Goal: Task Accomplishment & Management: Use online tool/utility

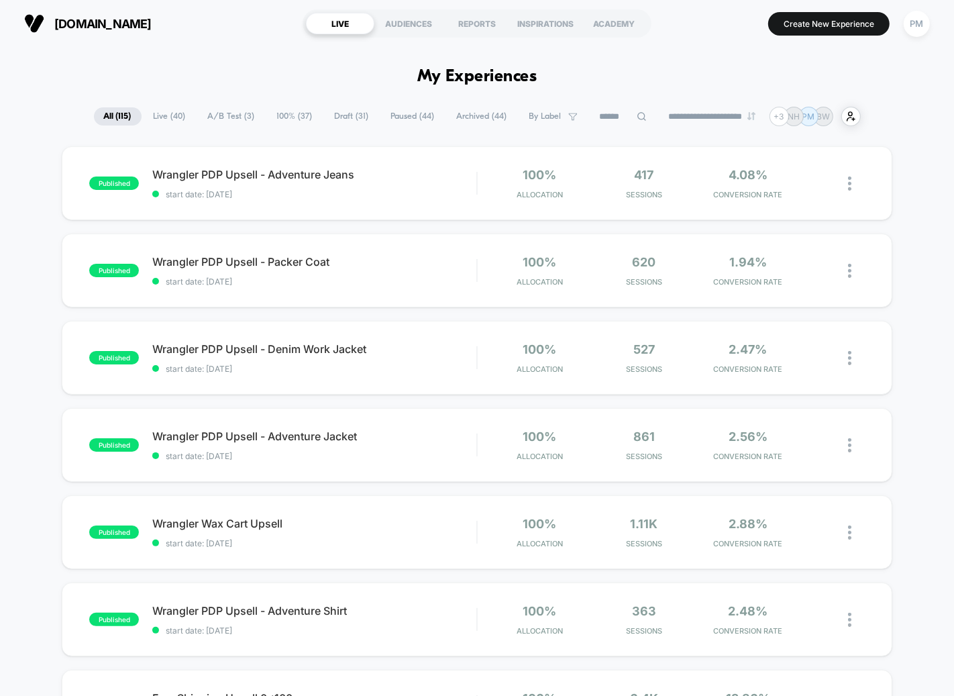
click at [343, 113] on span "Draft ( 31 )" at bounding box center [352, 116] width 54 height 18
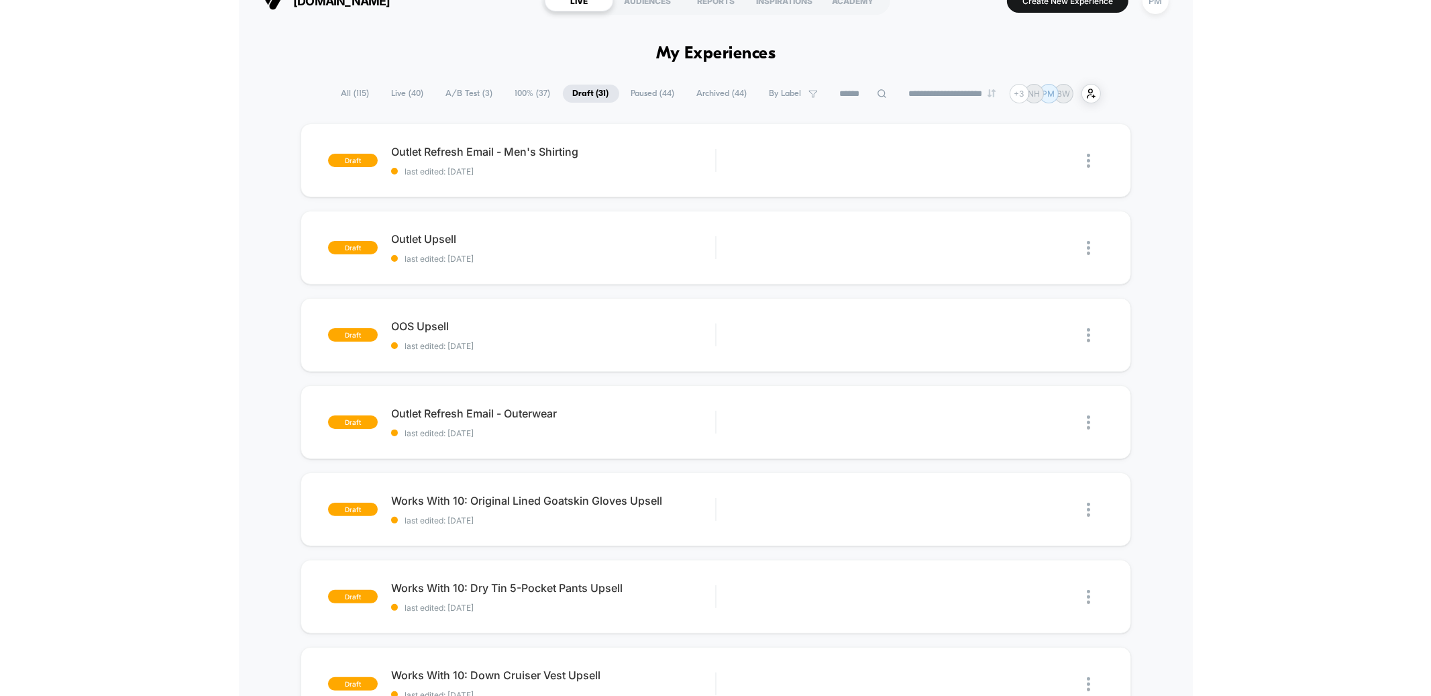
scroll to position [22, 0]
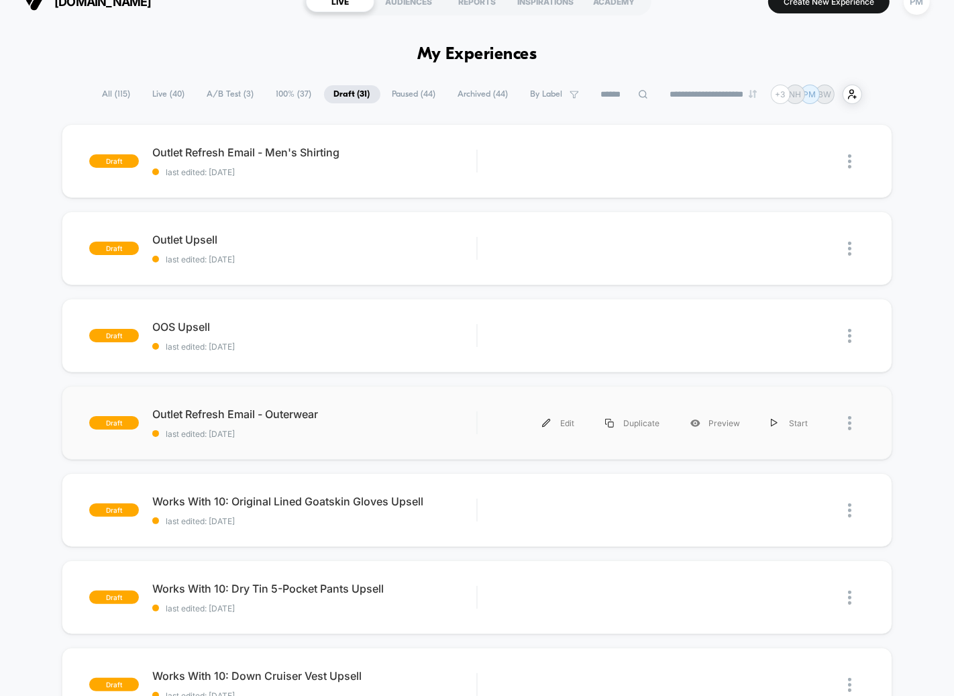
click at [390, 429] on span "last edited: 10/14/2025" at bounding box center [314, 434] width 324 height 10
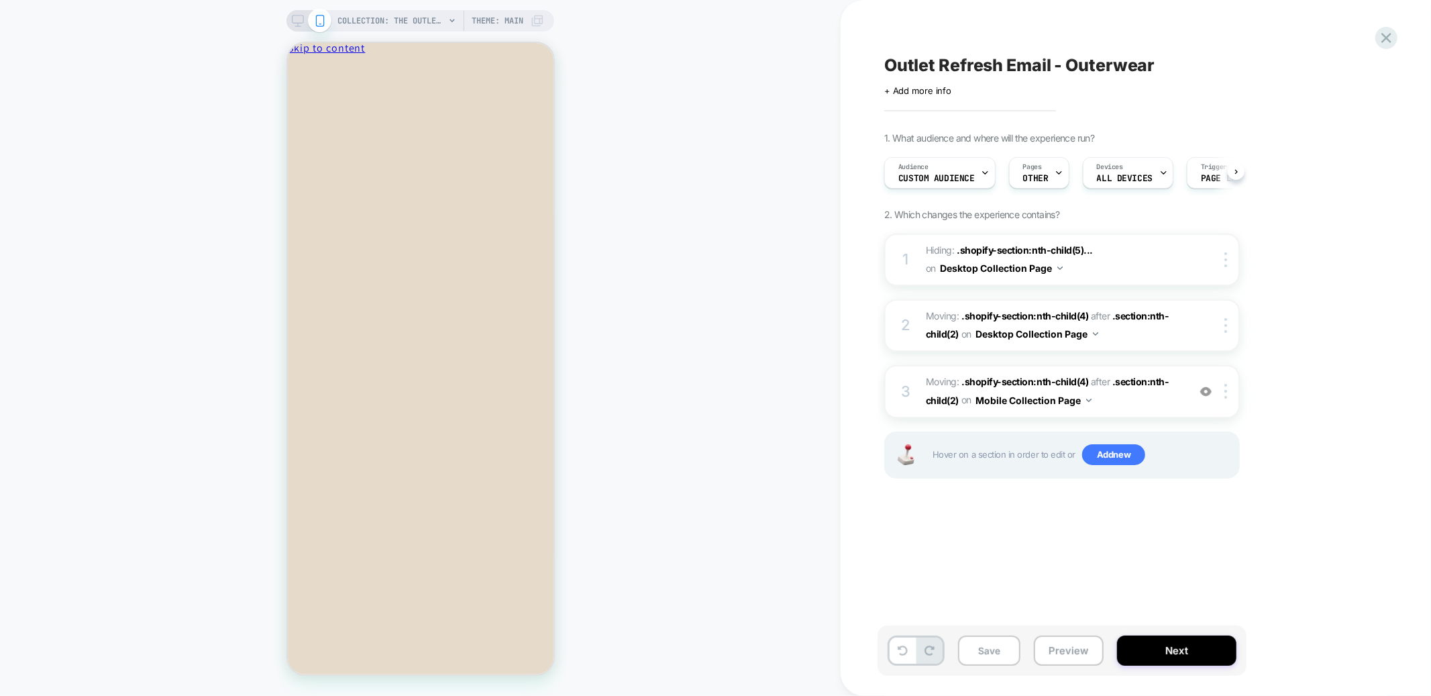
scroll to position [0, 1]
click at [301, 18] on icon at bounding box center [298, 21] width 12 height 12
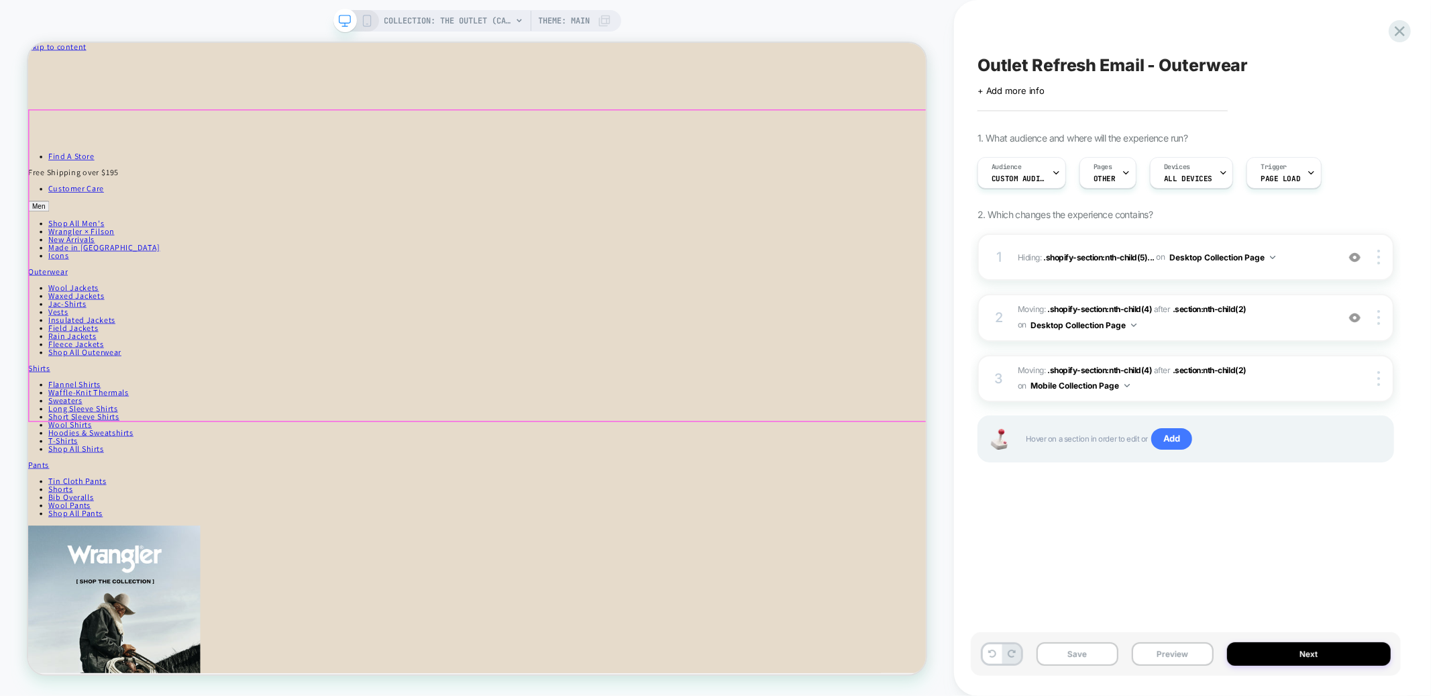
scroll to position [189, 0]
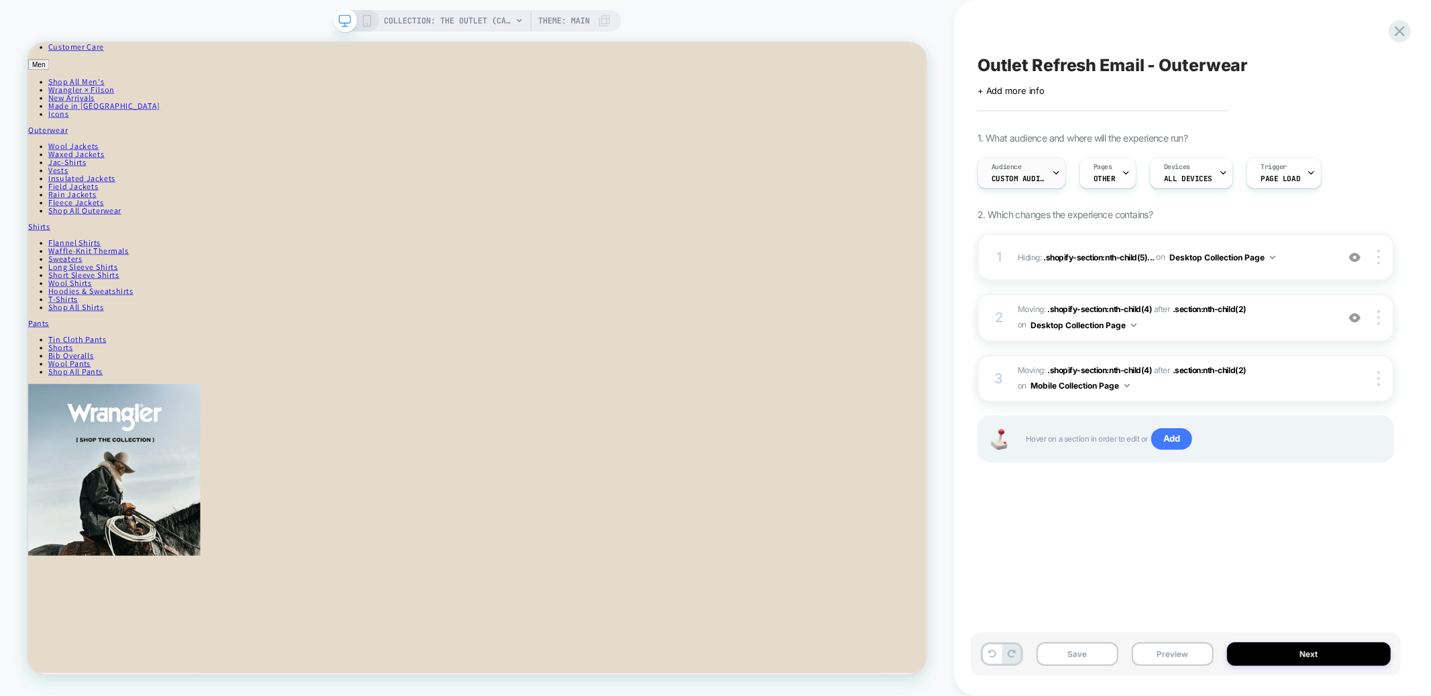
click at [953, 174] on div "Audience Custom Audience" at bounding box center [1018, 173] width 81 height 30
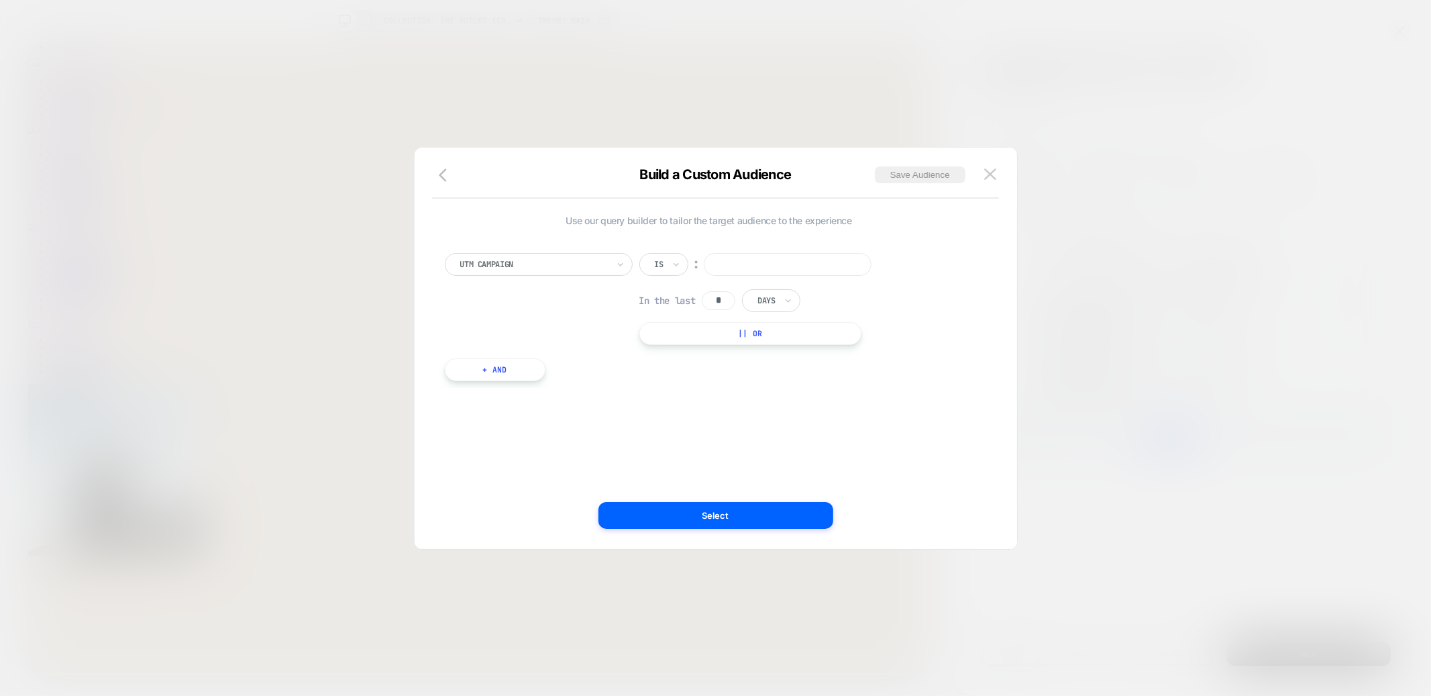
click at [731, 253] on input at bounding box center [788, 264] width 168 height 23
paste input "**********"
click at [806, 262] on input "**********" at bounding box center [788, 264] width 168 height 23
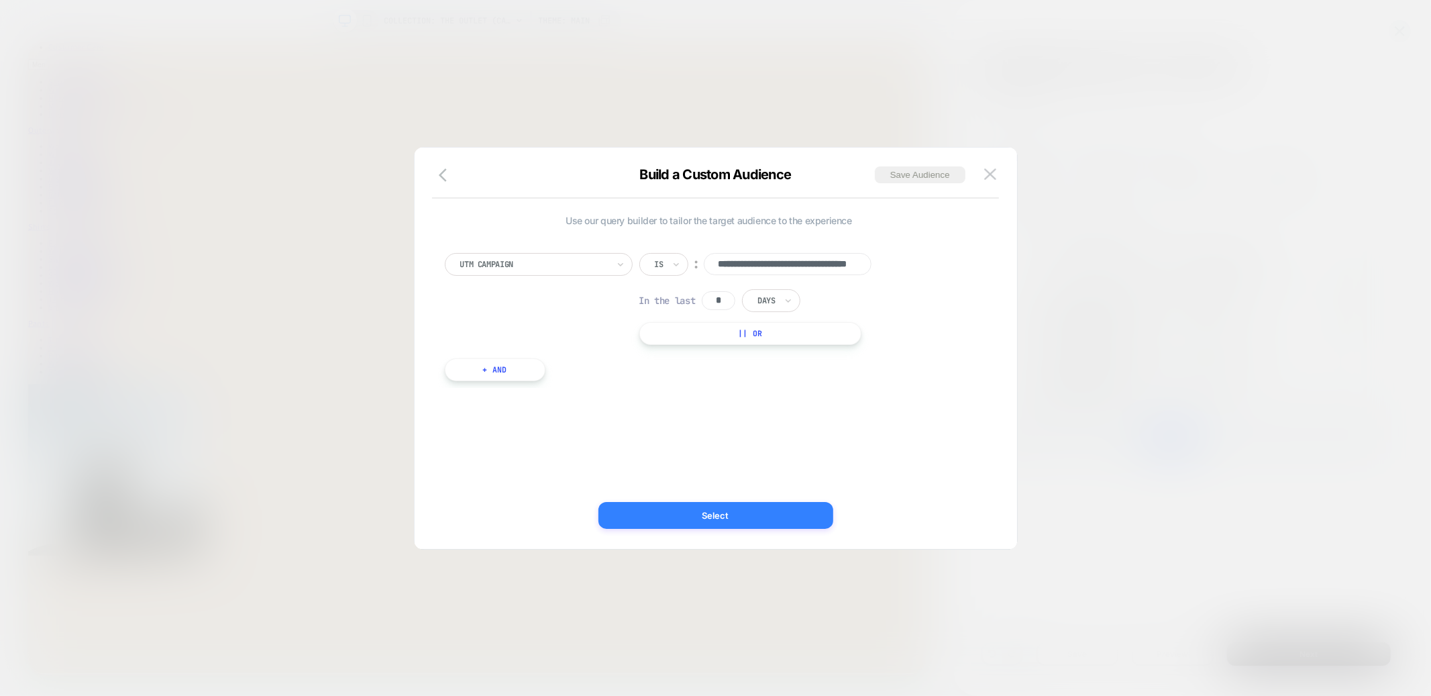
type input "**********"
click at [724, 518] on button "Select" at bounding box center [715, 515] width 235 height 27
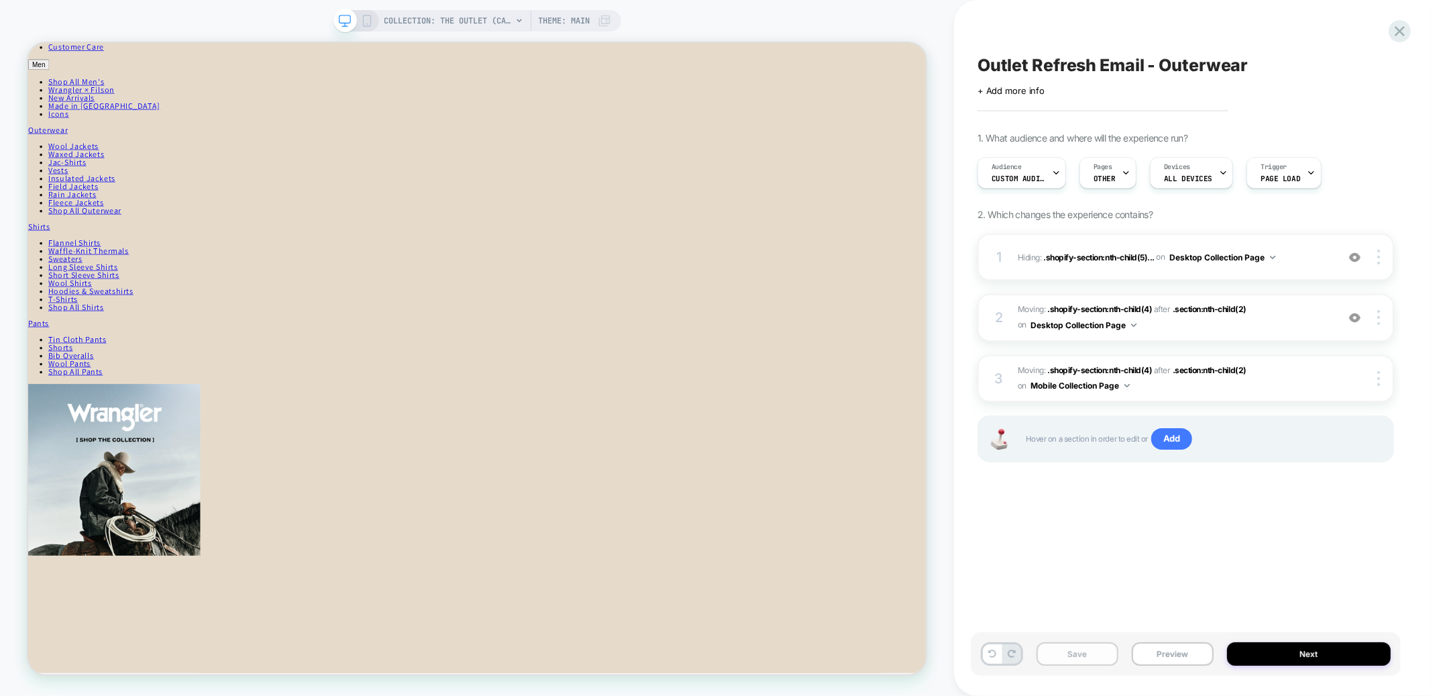
click at [953, 655] on button "Save" at bounding box center [1078, 653] width 82 height 23
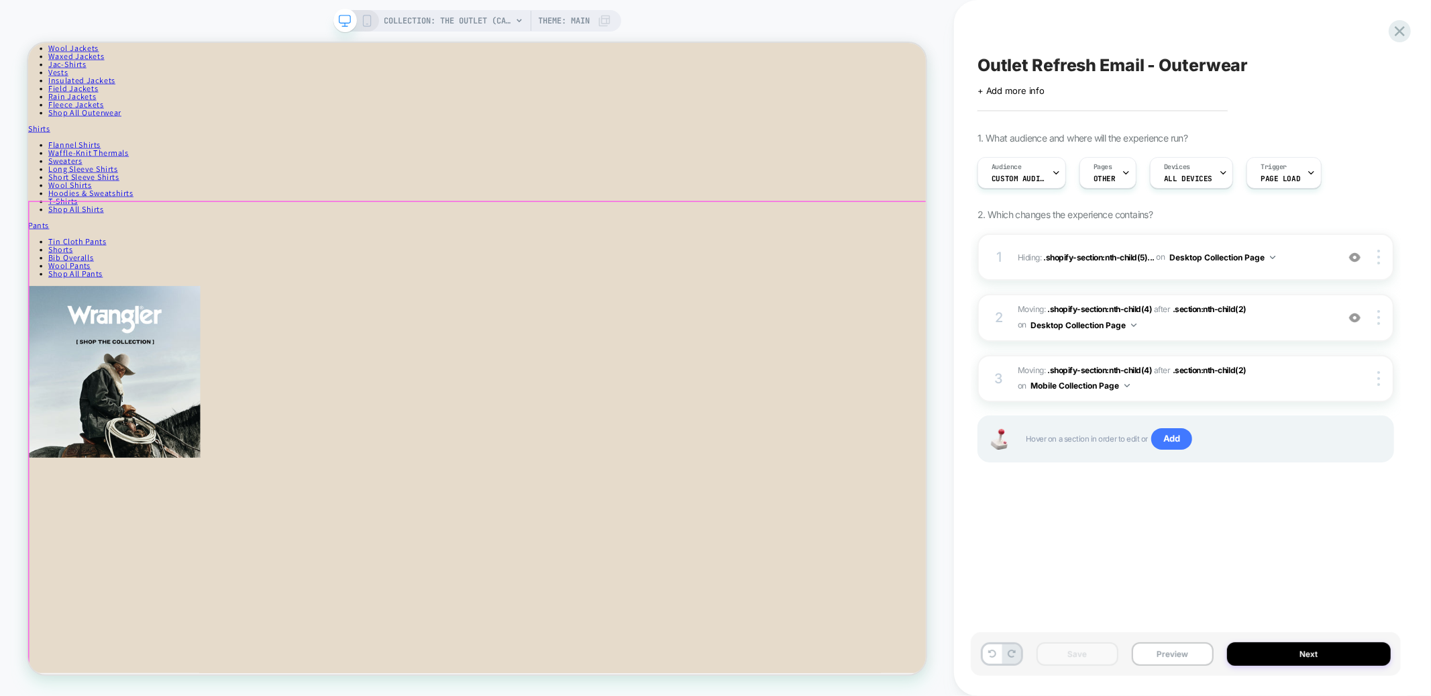
scroll to position [276, 0]
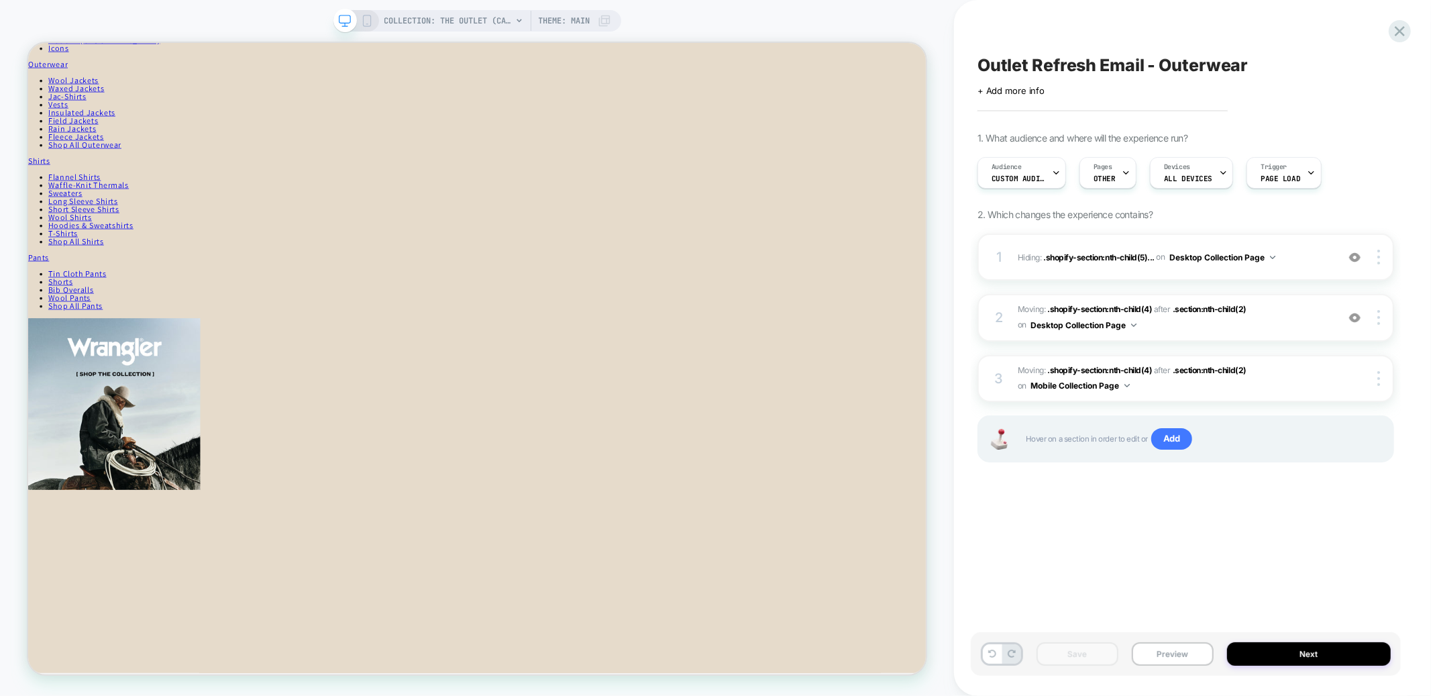
click at [369, 24] on icon at bounding box center [367, 21] width 12 height 12
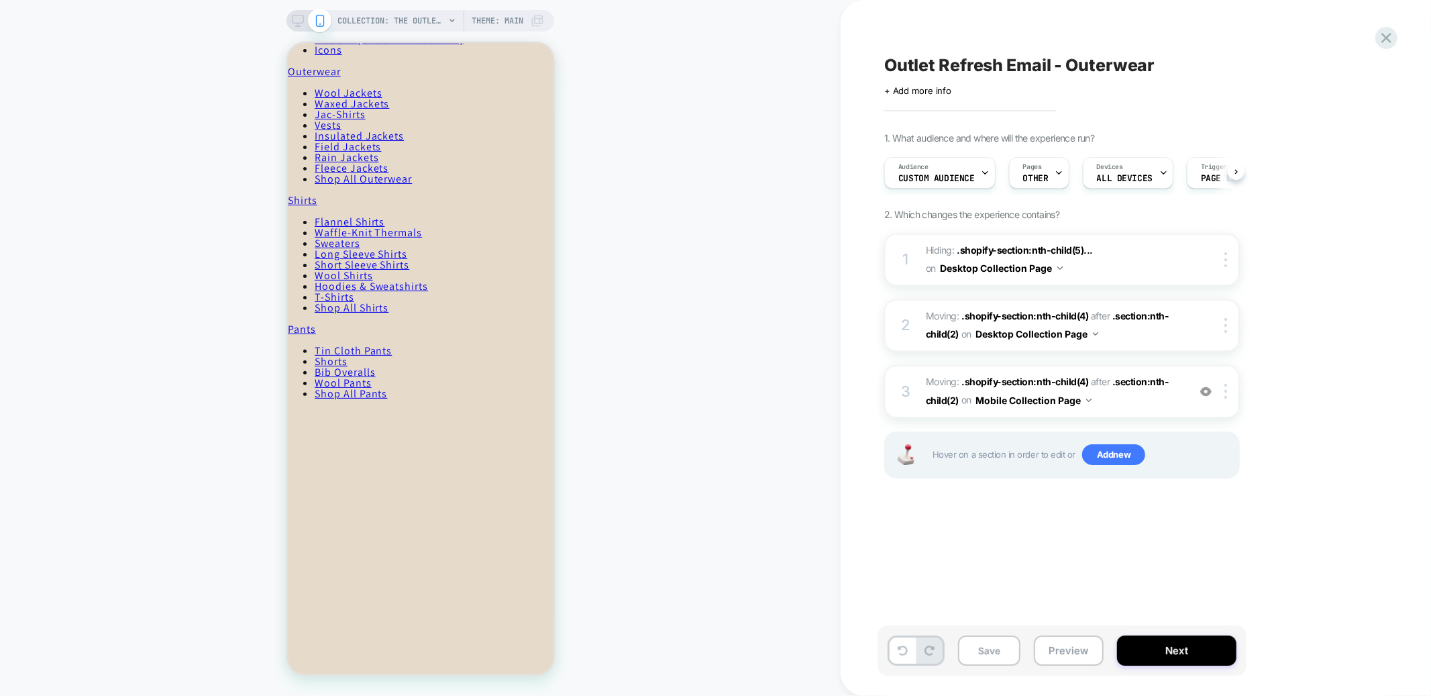
scroll to position [0, 1]
click at [302, 15] on rect at bounding box center [298, 18] width 11 height 7
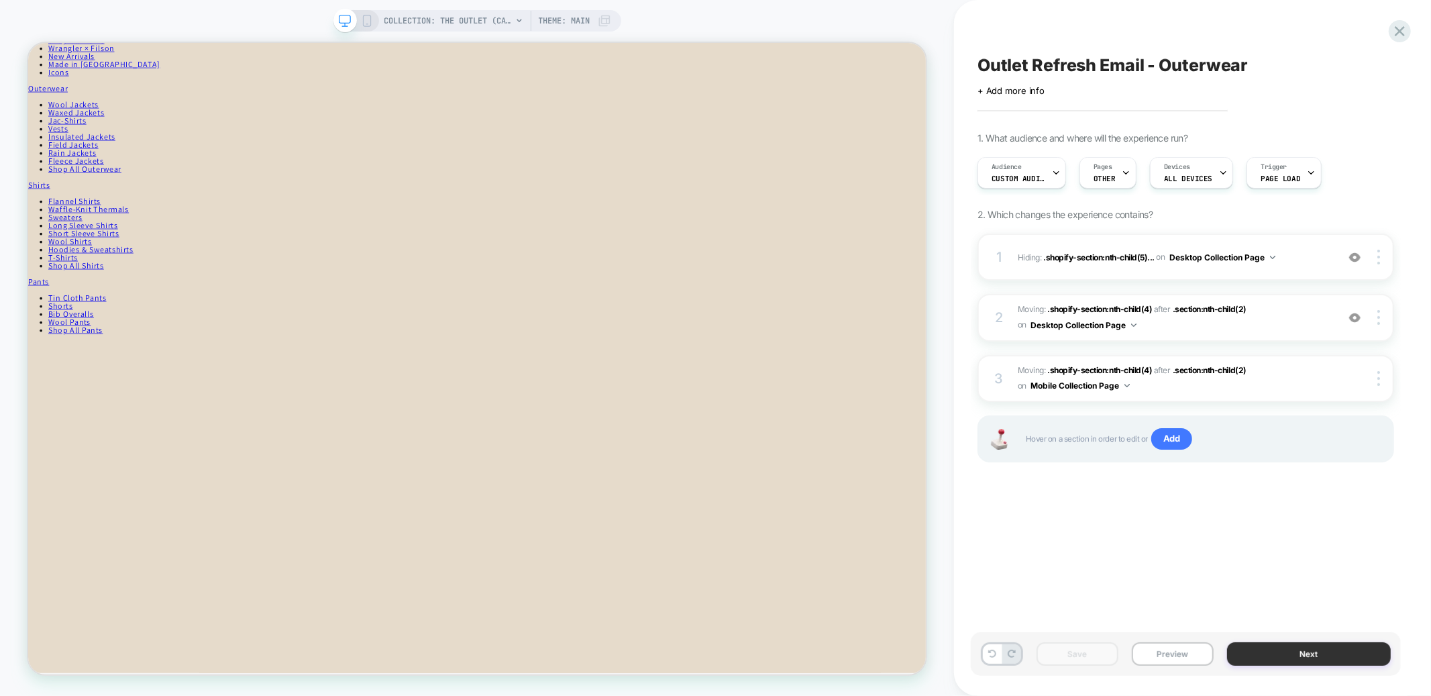
scroll to position [276, 0]
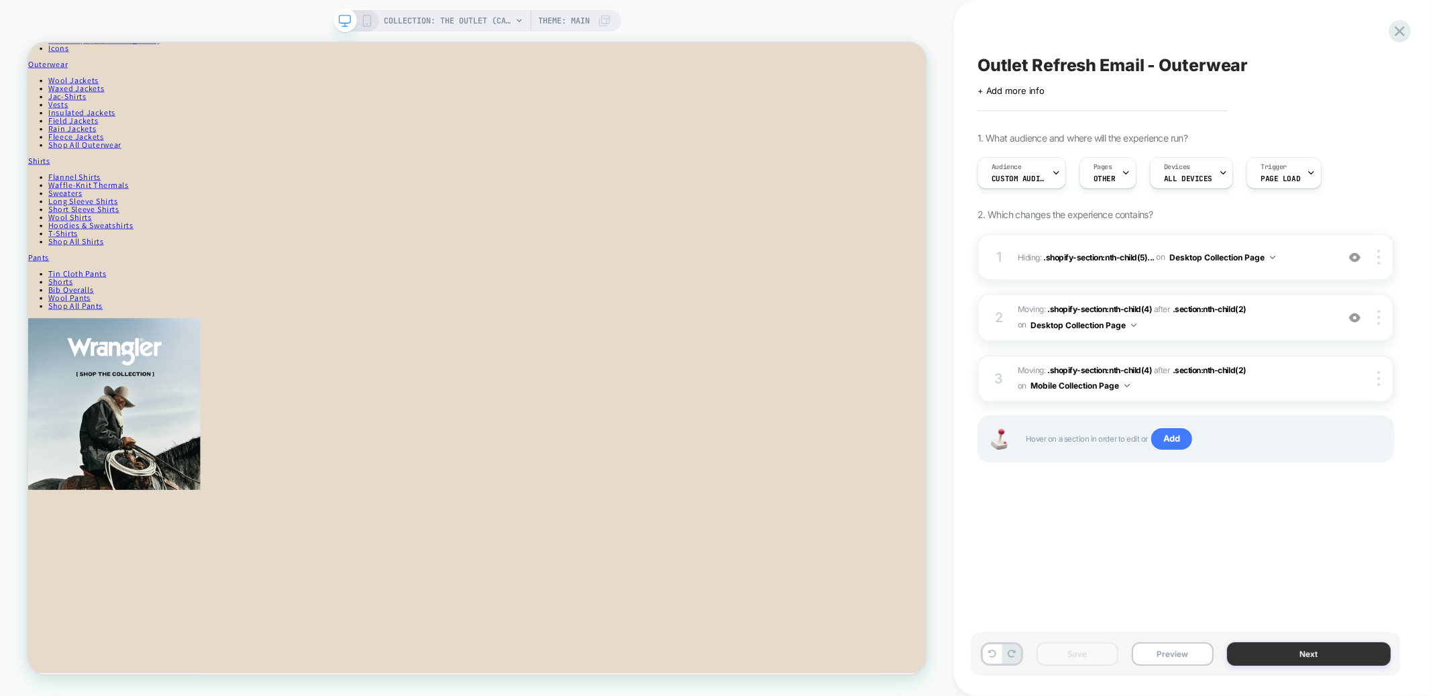
click at [953, 651] on button "Next" at bounding box center [1309, 653] width 164 height 23
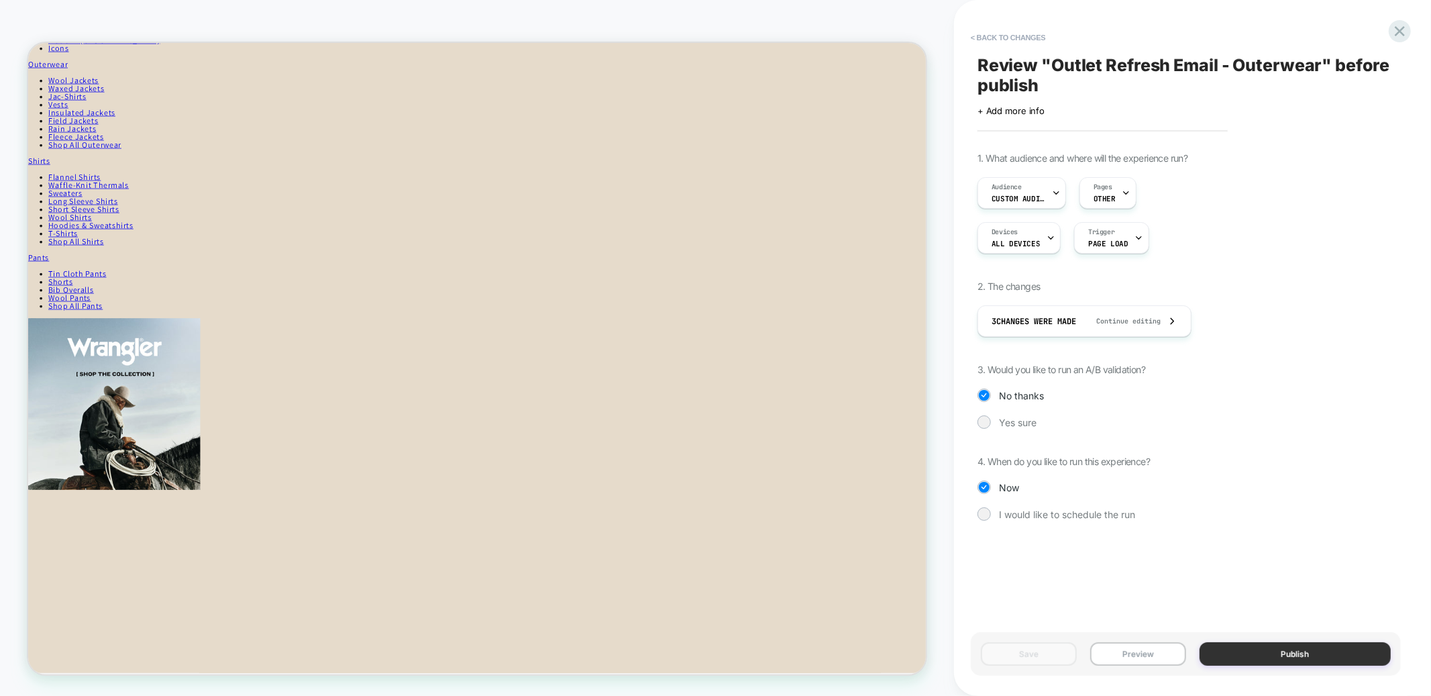
click at [953, 655] on button "Publish" at bounding box center [1296, 653] width 192 height 23
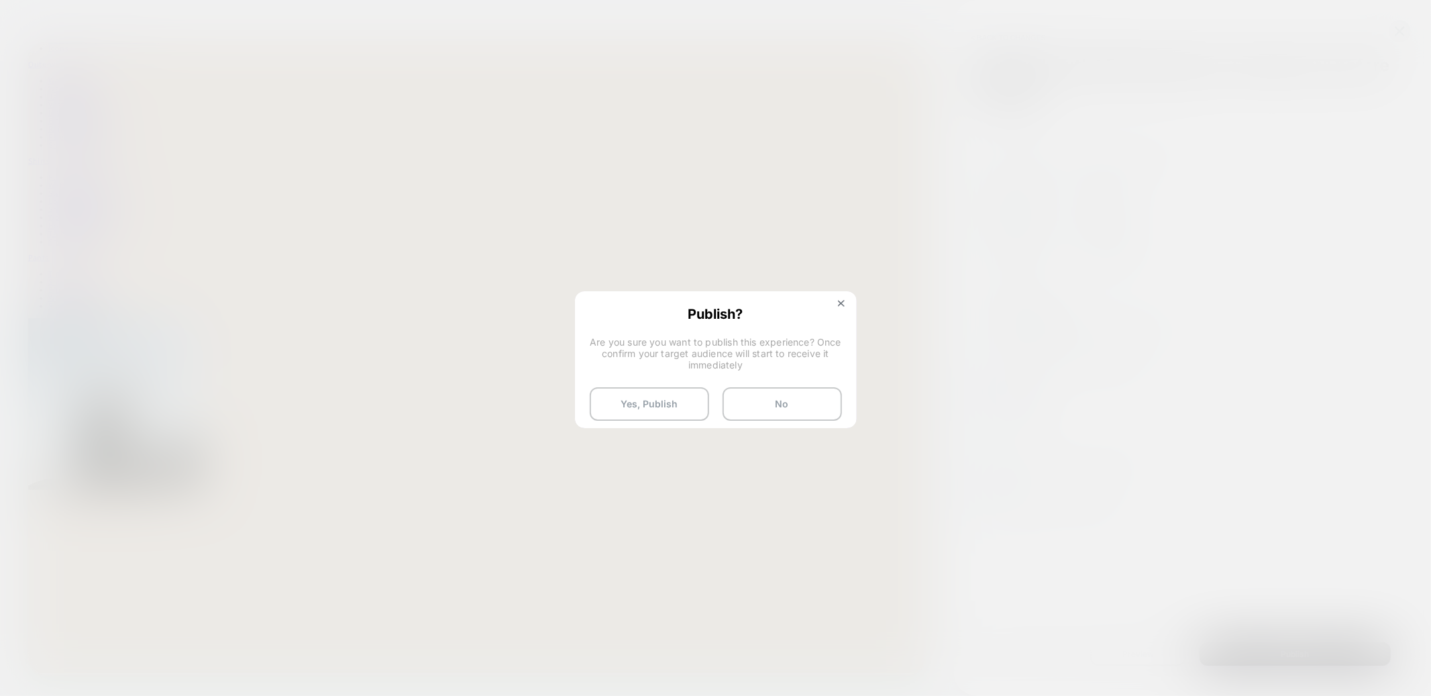
click at [616, 383] on div "Publish? Are you sure you want to publish this experience? Once confirm your ta…" at bounding box center [715, 364] width 279 height 142
click at [616, 401] on button "Yes, Publish" at bounding box center [649, 404] width 119 height 34
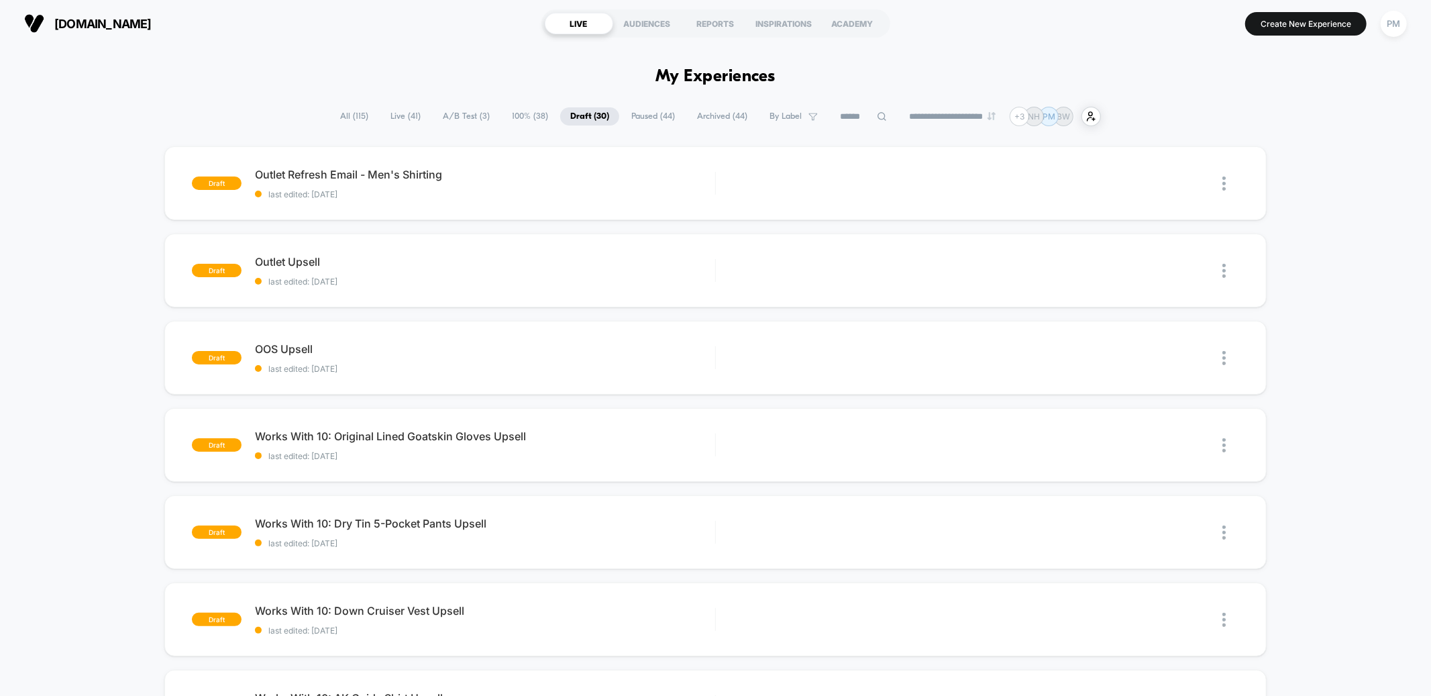
click at [404, 117] on span "Live ( 41 )" at bounding box center [405, 116] width 50 height 18
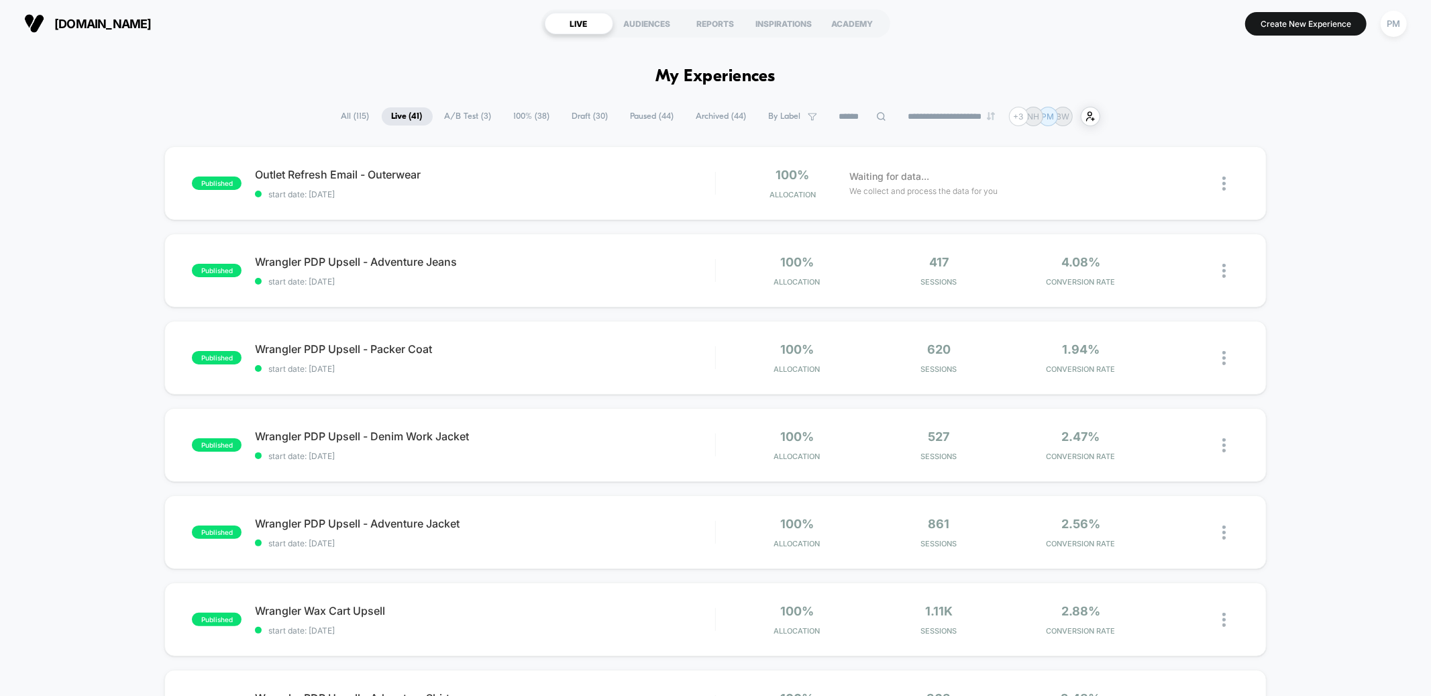
click at [502, 172] on span "Outlet Refresh Email - Outerwear Click to edit experience details" at bounding box center [485, 174] width 460 height 13
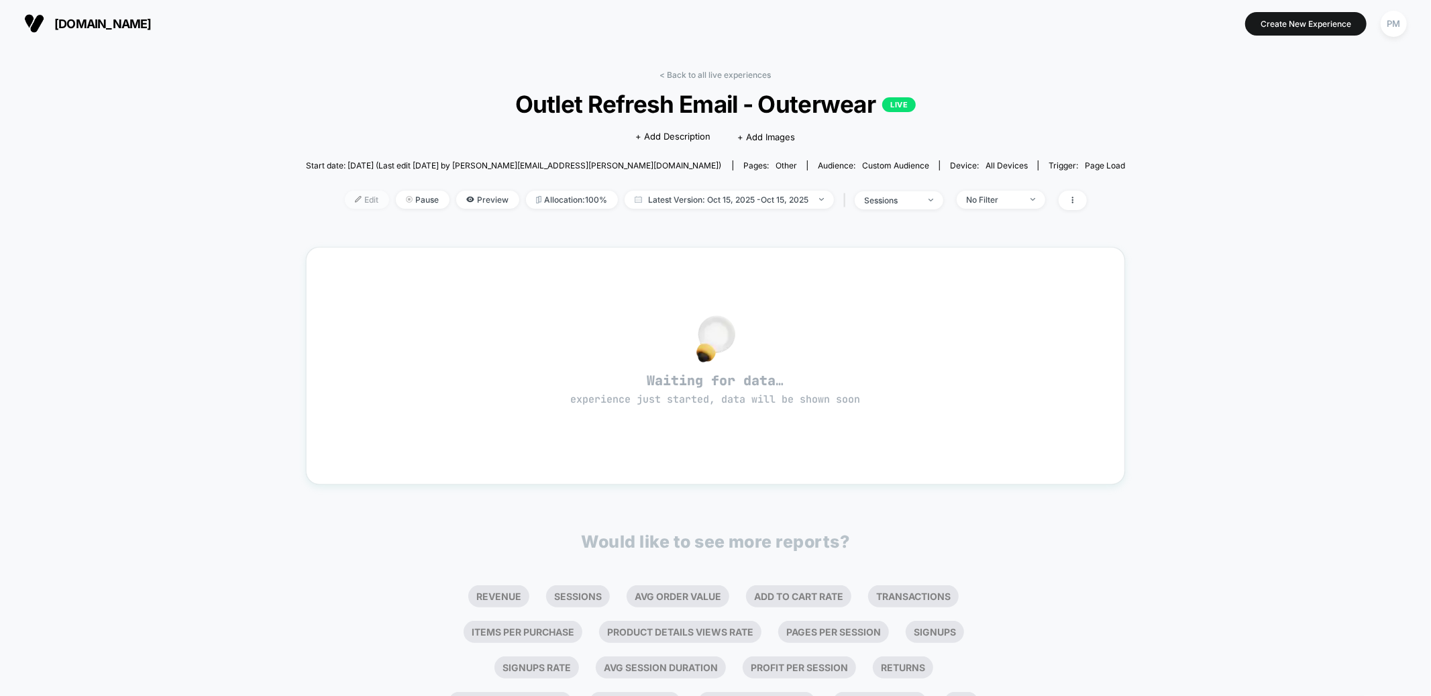
click at [370, 198] on span "Edit" at bounding box center [367, 200] width 44 height 18
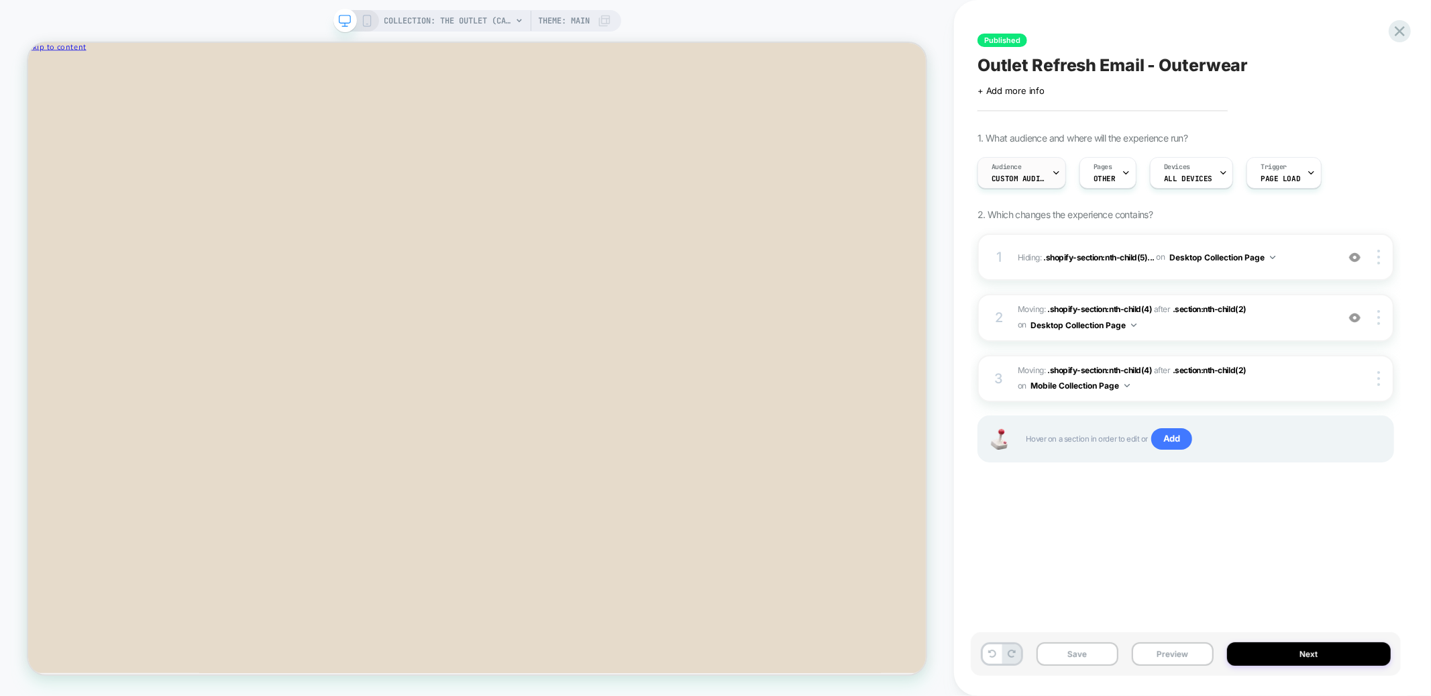
click at [1000, 170] on span "Audience" at bounding box center [1007, 166] width 30 height 9
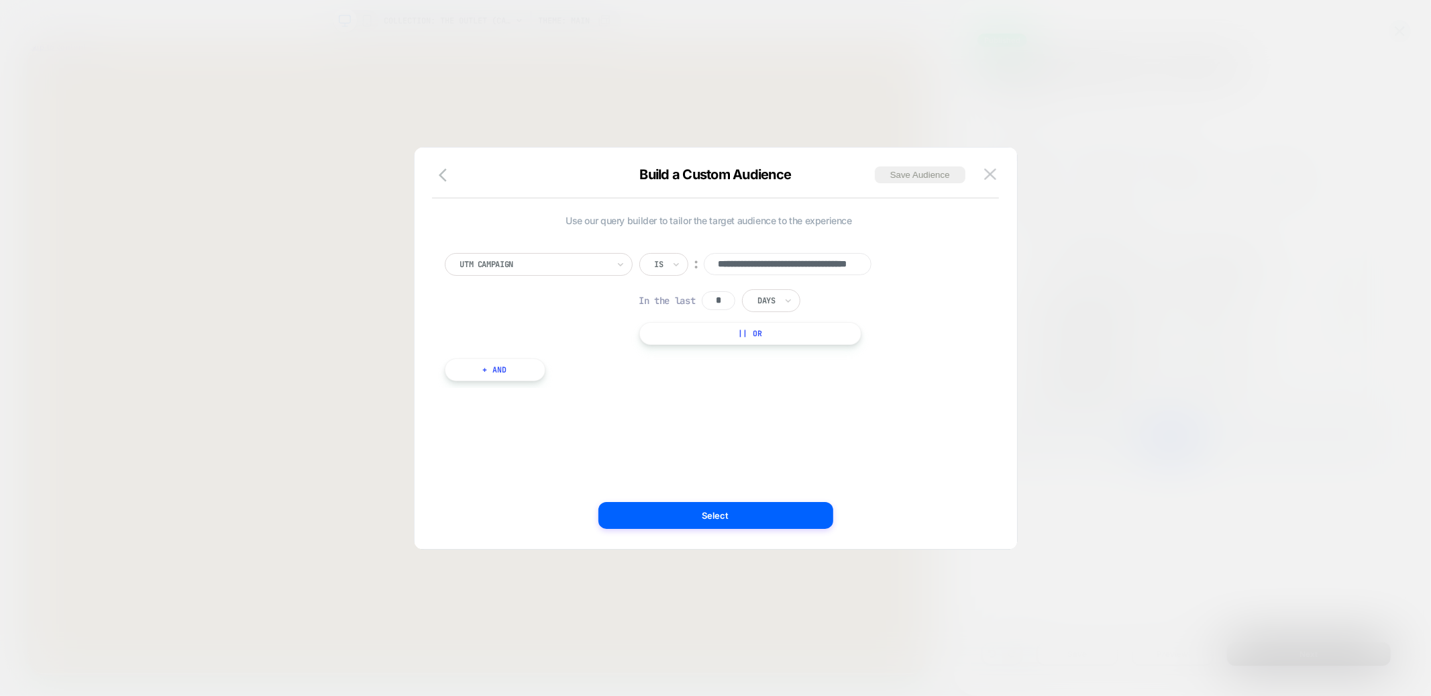
scroll to position [0, 74]
click at [708, 517] on button "Select" at bounding box center [715, 515] width 235 height 27
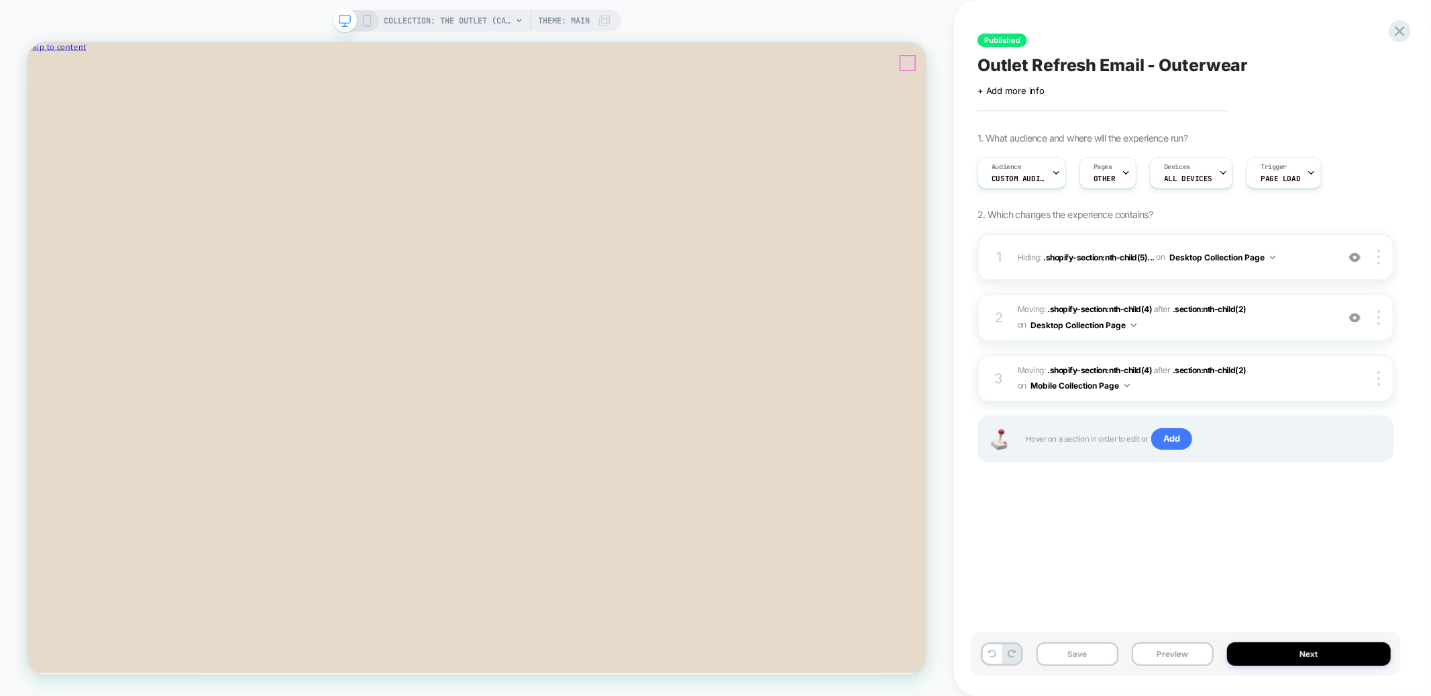
click at [87, 72] on icon "Close" at bounding box center [87, 71] width 0 height 10
click at [1084, 656] on button "Save" at bounding box center [1078, 653] width 82 height 23
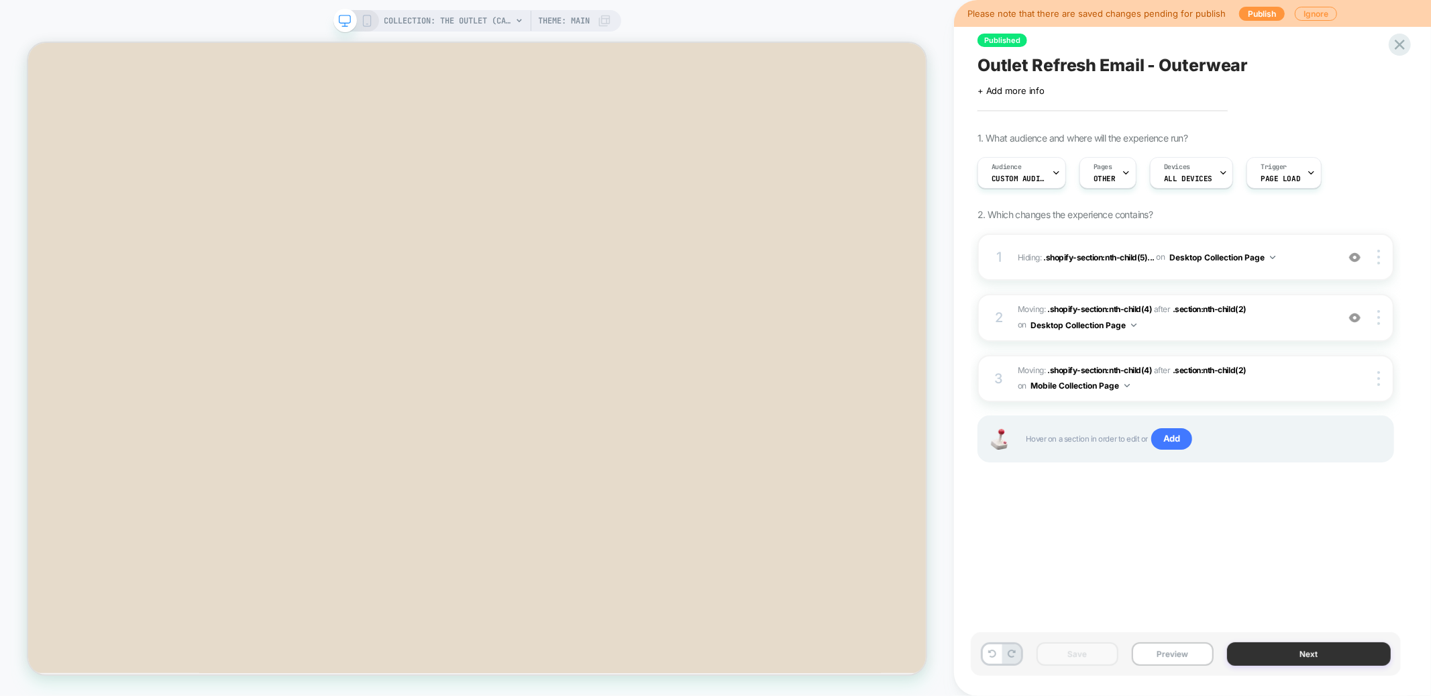
click at [1314, 652] on button "Next" at bounding box center [1309, 653] width 164 height 23
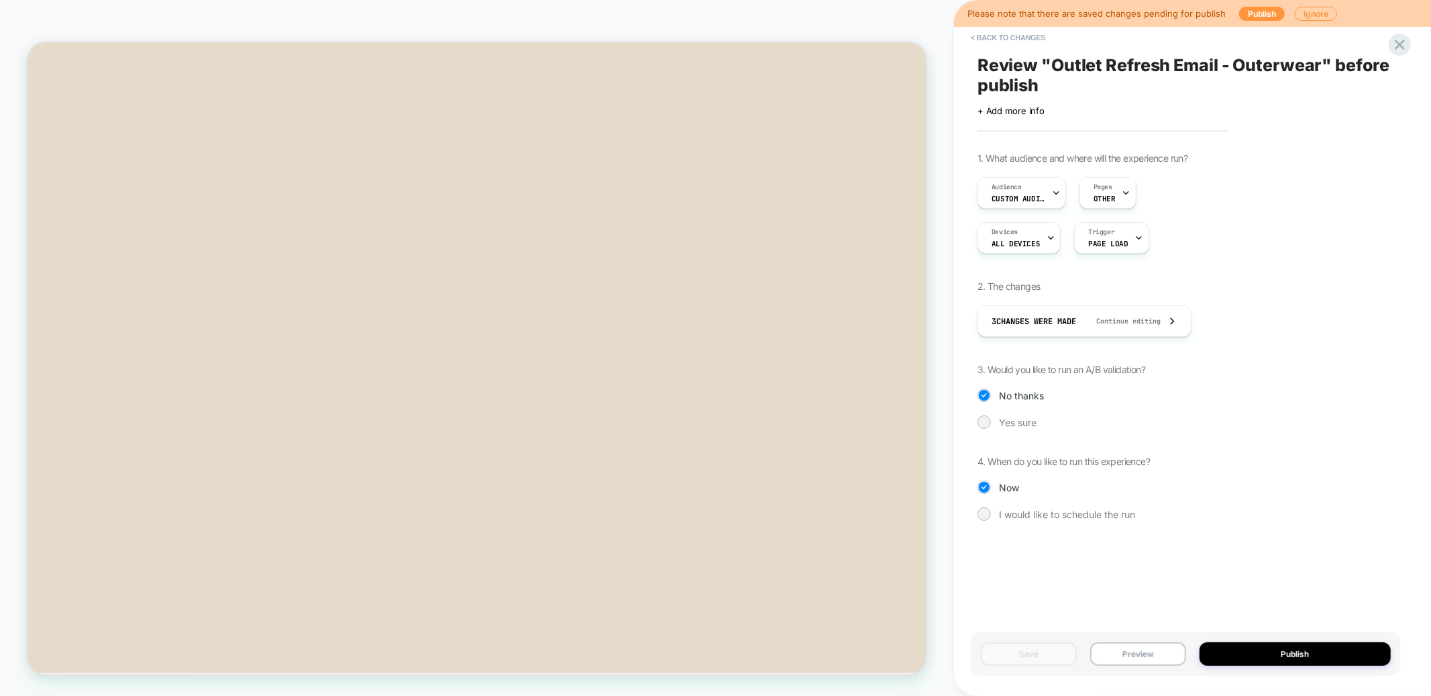
click at [1314, 652] on button "Publish" at bounding box center [1296, 653] width 192 height 23
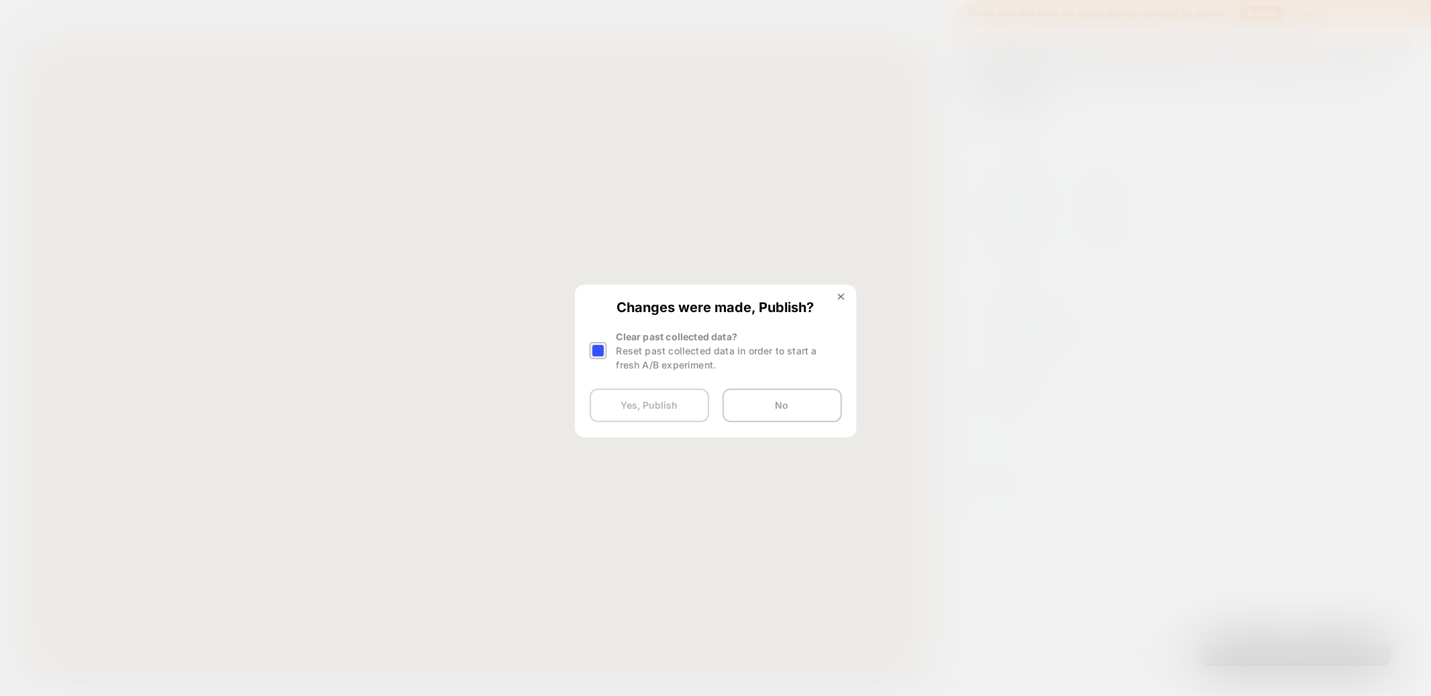
click at [665, 403] on button "Yes, Publish" at bounding box center [649, 405] width 119 height 34
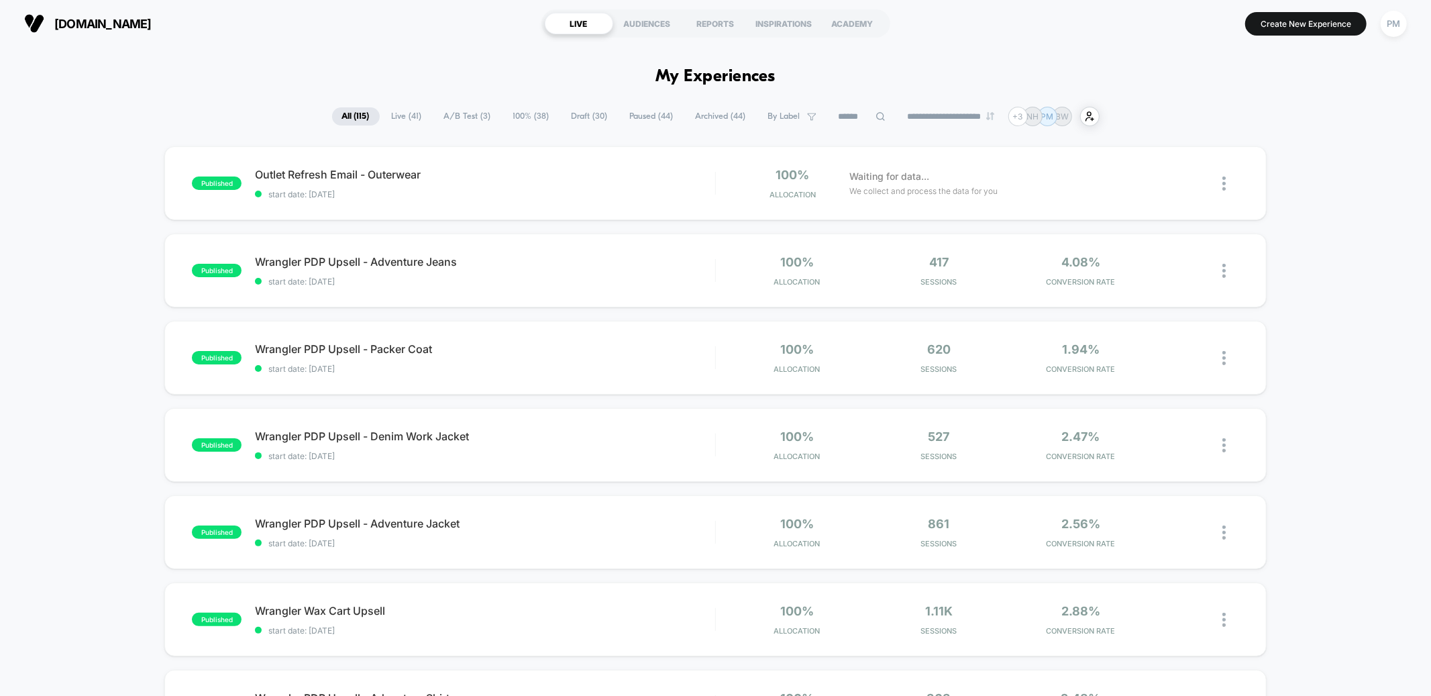
click at [133, 111] on div "**********" at bounding box center [715, 116] width 1431 height 19
